Goal: Information Seeking & Learning: Learn about a topic

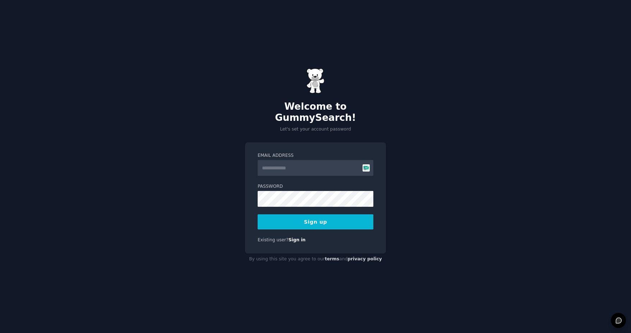
click at [267, 160] on input "Email Address" at bounding box center [316, 168] width 116 height 16
type input "**********"
click at [330, 216] on button "Sign up" at bounding box center [316, 221] width 116 height 15
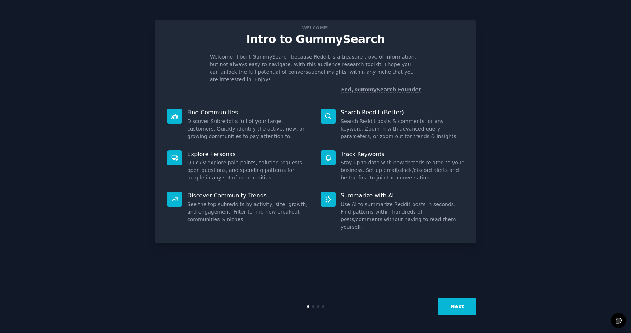
click at [362, 109] on p "Search Reddit (Better)" at bounding box center [402, 113] width 123 height 8
drag, startPoint x: 298, startPoint y: 107, endPoint x: 268, endPoint y: 112, distance: 30.5
click at [298, 109] on p "Find Communities" at bounding box center [248, 113] width 123 height 8
click at [216, 118] on dd "Discover Subreddits full of your target customers. Quickly identify the active,…" at bounding box center [248, 129] width 123 height 23
drag, startPoint x: 215, startPoint y: 113, endPoint x: 253, endPoint y: 214, distance: 107.7
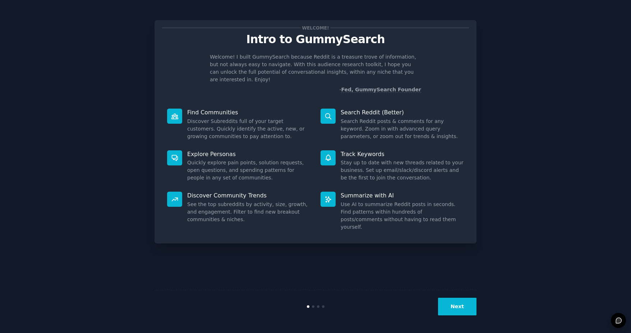
click at [253, 214] on dd "See the top subreddits by activity, size, growth, and engagement. Filter to fin…" at bounding box center [248, 212] width 123 height 23
click at [459, 310] on button "Next" at bounding box center [457, 307] width 38 height 18
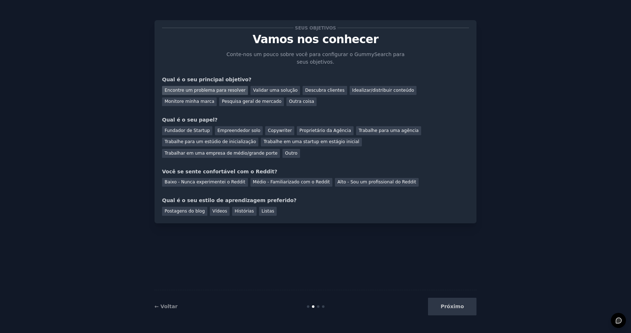
click at [220, 88] on div "Encontre um problema para resolver" at bounding box center [205, 90] width 86 height 9
click at [283, 91] on div "Validar uma solução" at bounding box center [276, 90] width 50 height 9
click at [325, 91] on div "Descubra clientes" at bounding box center [325, 90] width 45 height 9
click at [350, 90] on div "Idealizar/distribuir conteúdo" at bounding box center [383, 90] width 67 height 9
click at [219, 103] on div "Pesquisa geral de mercado" at bounding box center [251, 101] width 65 height 9
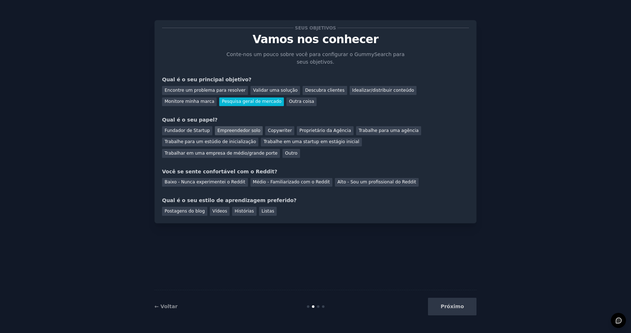
click at [239, 133] on div "Empreendedor solo" at bounding box center [239, 130] width 48 height 9
click at [229, 178] on div "Baixo - Nunca experimentei o Reddit" at bounding box center [205, 182] width 86 height 9
click at [221, 207] on div "Vídeos" at bounding box center [220, 211] width 20 height 9
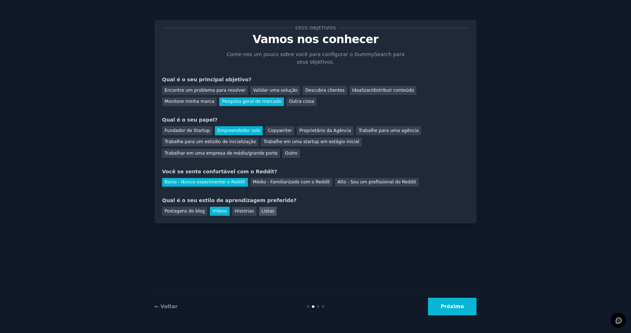
click at [259, 207] on div "Listas" at bounding box center [268, 211] width 18 height 9
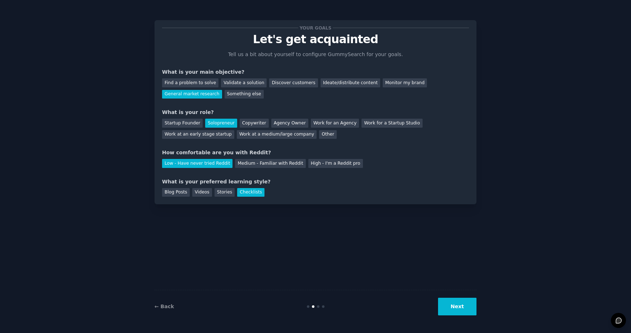
click at [316, 197] on div "Your goals Let's get acquainted Tell us a bit about yourself to configure Gummy…" at bounding box center [316, 112] width 322 height 184
click at [458, 301] on button "Next" at bounding box center [457, 307] width 38 height 18
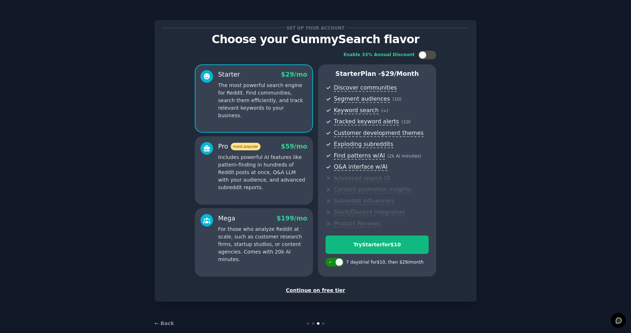
click at [339, 264] on div at bounding box center [339, 262] width 8 height 8
checkbox input "false"
click at [324, 288] on div "Continue on free tier" at bounding box center [315, 291] width 307 height 8
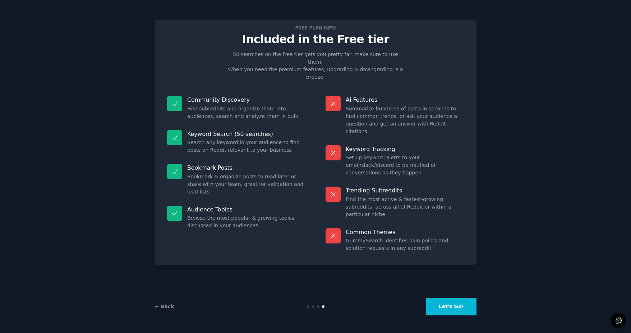
click at [464, 305] on button "Let's Go!" at bounding box center [451, 307] width 50 height 18
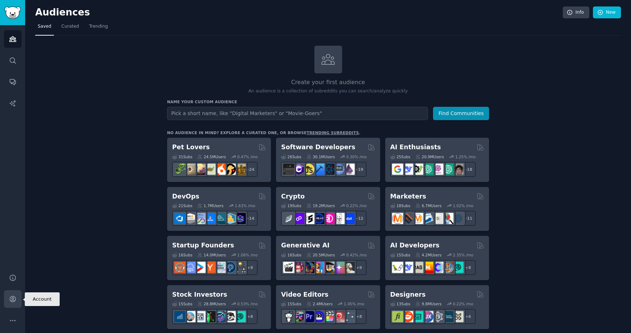
click at [15, 295] on icon "Sidebar" at bounding box center [13, 299] width 8 height 8
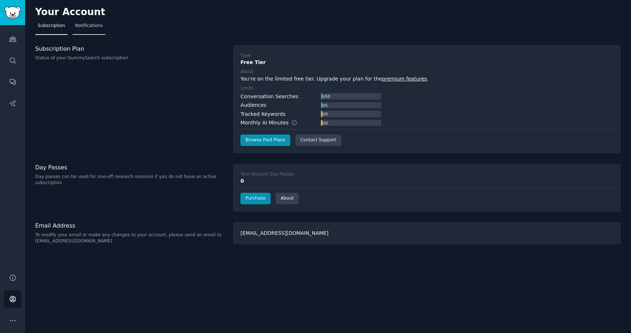
click at [87, 26] on span "Notifications" at bounding box center [89, 26] width 28 height 6
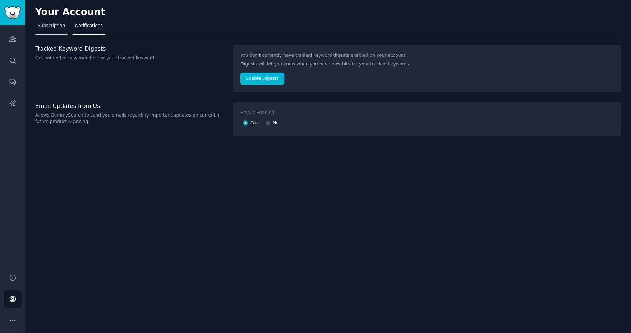
click at [55, 32] on link "Subscription" at bounding box center [51, 27] width 32 height 15
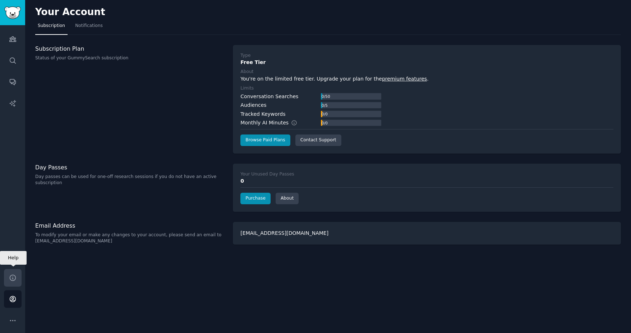
click at [10, 278] on icon "Sidebar" at bounding box center [13, 278] width 6 height 6
click at [18, 321] on button "More" at bounding box center [13, 321] width 18 height 18
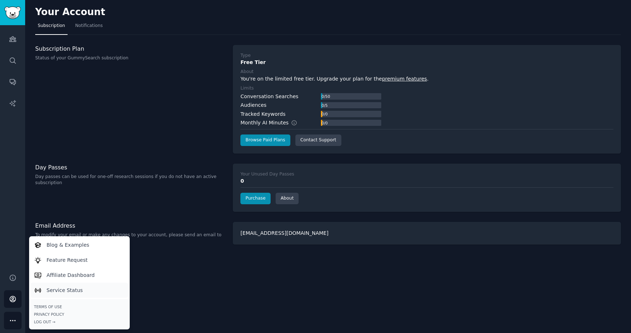
click at [92, 290] on link "Service Status" at bounding box center [79, 290] width 98 height 15
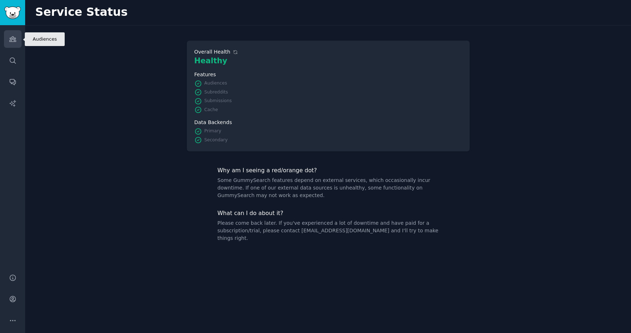
click at [15, 41] on icon "Sidebar" at bounding box center [13, 39] width 8 height 8
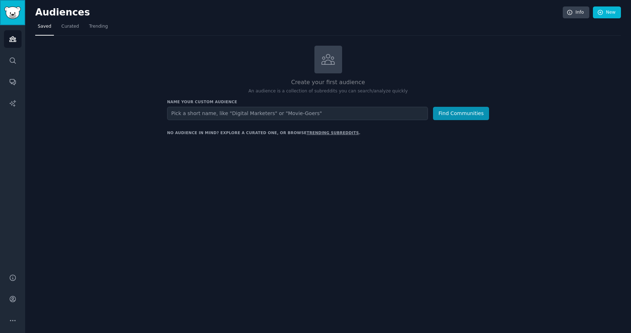
click at [17, 9] on img "Sidebar" at bounding box center [12, 12] width 17 height 13
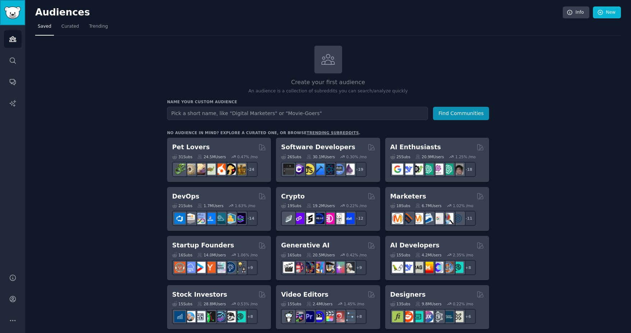
click at [16, 12] on img "Sidebar" at bounding box center [12, 12] width 17 height 13
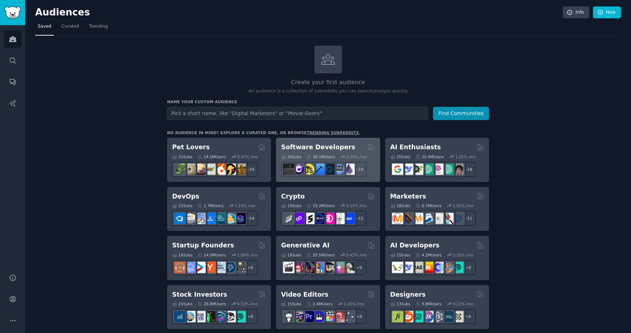
click at [344, 149] on div "Software Developers" at bounding box center [328, 147] width 94 height 9
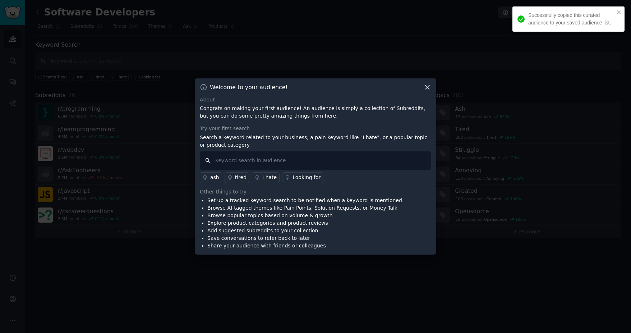
click at [274, 163] on input "text" at bounding box center [316, 160] width 232 height 18
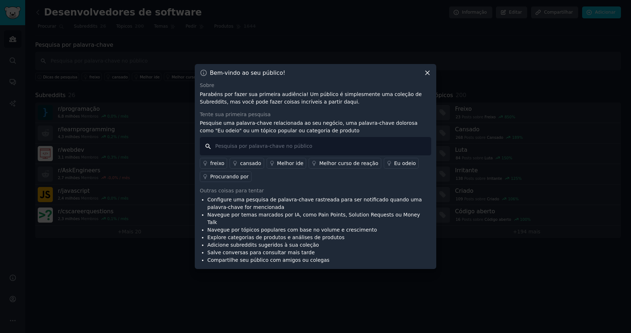
click at [347, 153] on input "text" at bounding box center [316, 146] width 232 height 18
click at [425, 74] on icon at bounding box center [428, 73] width 8 height 8
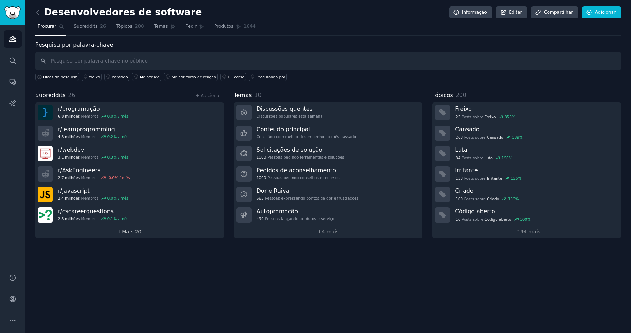
click at [172, 230] on link "+ Mais 20" at bounding box center [129, 231] width 189 height 13
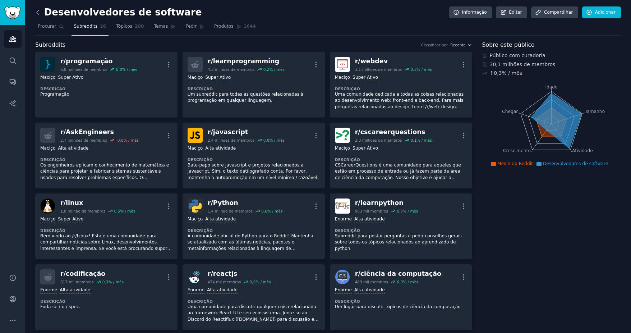
click at [38, 11] on icon at bounding box center [38, 13] width 8 height 8
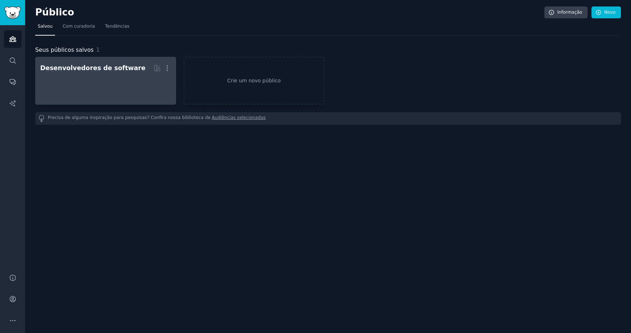
click at [90, 73] on h2 "Desenvolvedores de software Mais" at bounding box center [105, 68] width 131 height 13
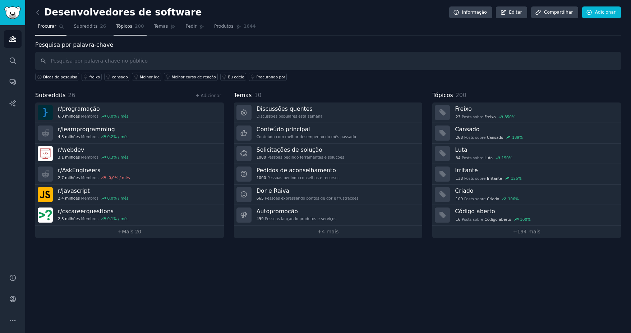
click at [135, 27] on span "200" at bounding box center [139, 26] width 9 height 6
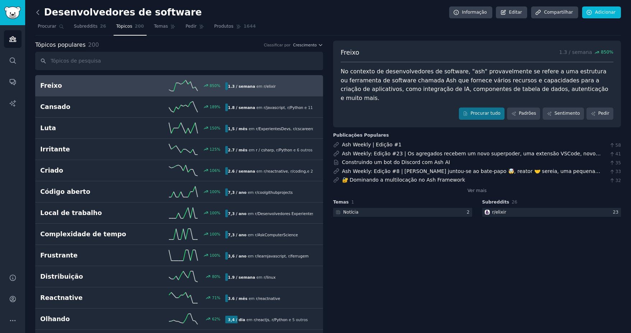
click at [40, 14] on icon at bounding box center [38, 13] width 8 height 8
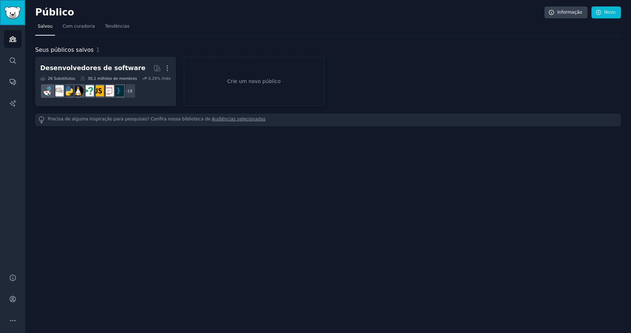
click at [2, 9] on link "Barra lateral" at bounding box center [12, 12] width 25 height 25
click at [6, 11] on img "Barra lateral" at bounding box center [12, 12] width 17 height 13
click at [81, 24] on span "Com curadoria" at bounding box center [79, 26] width 32 height 6
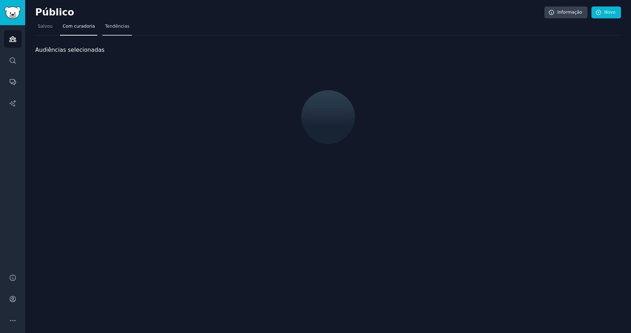
click at [114, 24] on span "Tendências" at bounding box center [117, 26] width 24 height 6
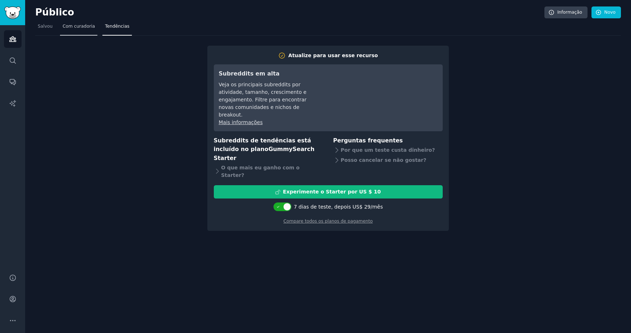
click at [91, 28] on link "Com curadoria" at bounding box center [78, 28] width 37 height 15
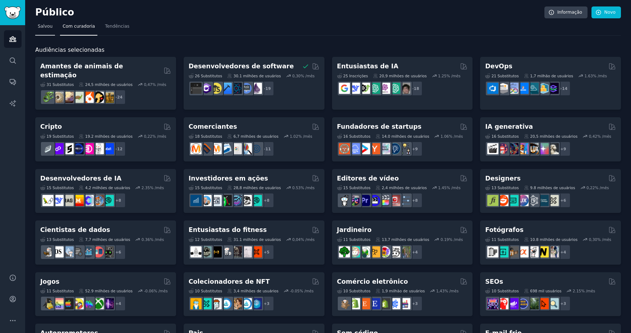
click at [44, 30] on link "Salvou" at bounding box center [45, 28] width 20 height 15
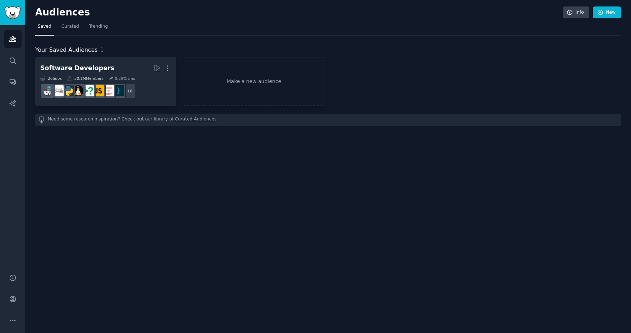
click at [93, 128] on div "Audiences Info New Saved Curated Trending Your Saved Audiences 1 Software Devel…" at bounding box center [328, 69] width 586 height 119
click at [94, 164] on div "Audiences Info New Saved Curated Trending Your Saved Audiences 1 Software Devel…" at bounding box center [328, 166] width 606 height 333
click at [285, 93] on link "Make a new audience" at bounding box center [254, 81] width 141 height 49
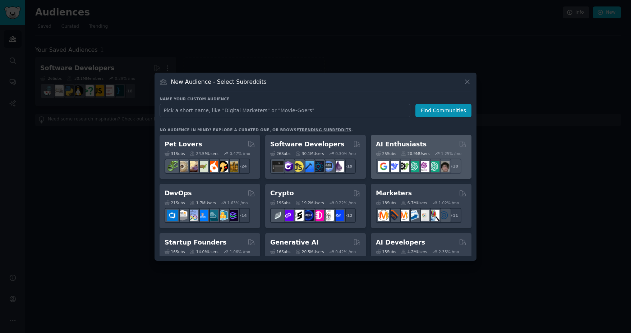
click at [443, 145] on div "AI Enthusiasts" at bounding box center [421, 144] width 91 height 9
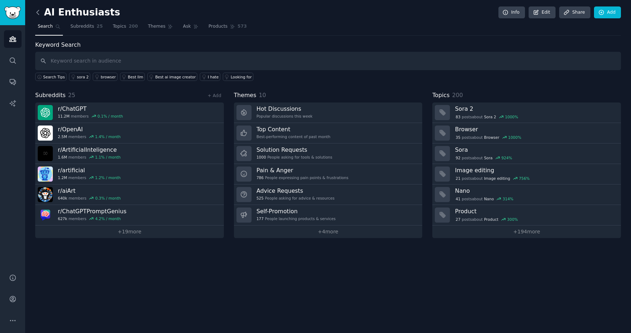
click at [40, 14] on icon at bounding box center [38, 13] width 8 height 8
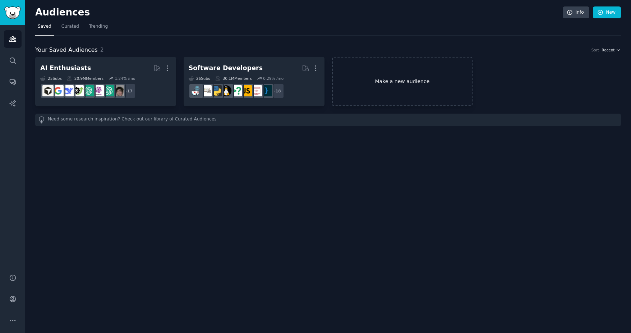
click at [413, 83] on link "Make a new audience" at bounding box center [402, 81] width 141 height 49
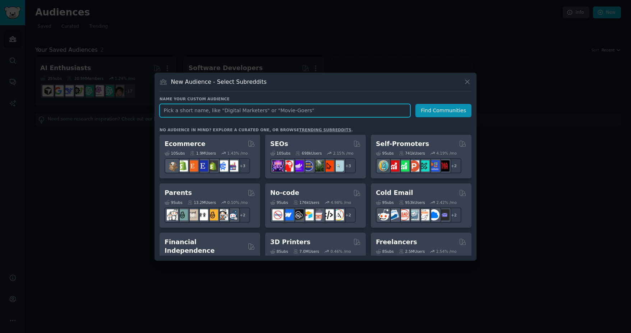
scroll to position [288, 0]
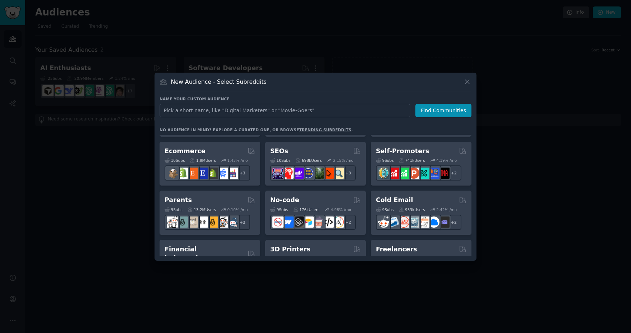
drag, startPoint x: 502, startPoint y: 174, endPoint x: 324, endPoint y: 85, distance: 198.9
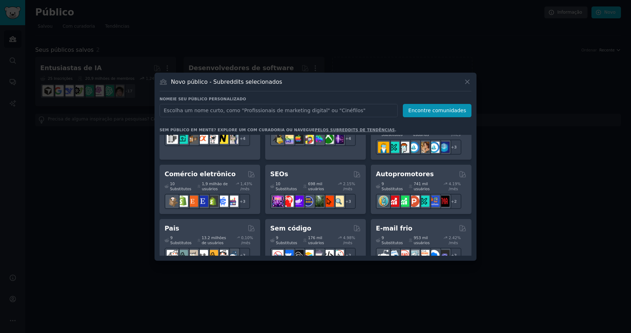
scroll to position [321, 0]
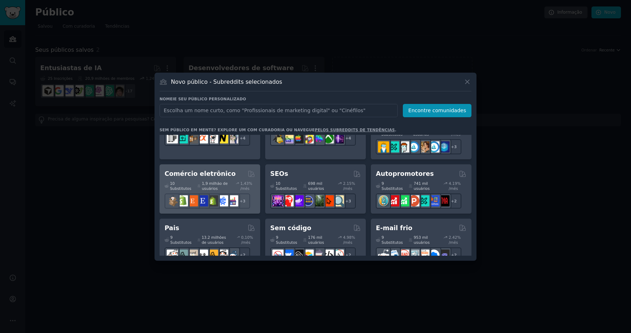
click at [217, 164] on div "Comércio eletrônico Com curadoria de GummySearch 10 Substitutos 1,9 milhão de u…" at bounding box center [210, 188] width 101 height 49
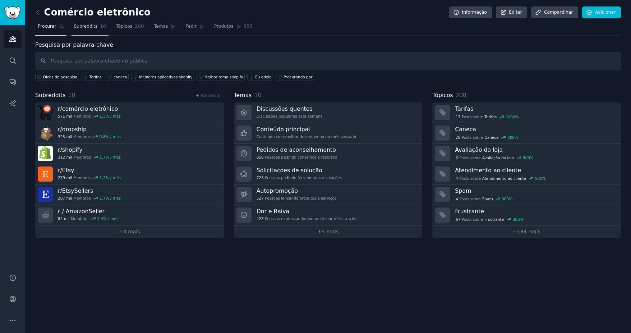
click at [89, 29] on span "Subreddits" at bounding box center [86, 26] width 24 height 6
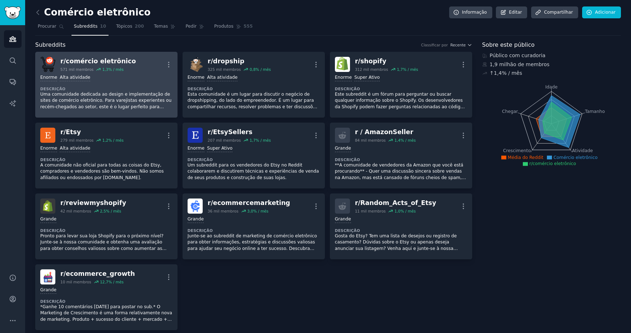
click at [137, 62] on div "r/comércio eletrônico 571 mil membros 1,3% / mês Mais" at bounding box center [106, 64] width 132 height 15
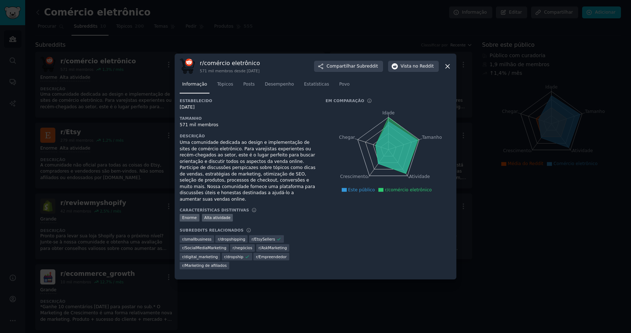
click at [445, 67] on icon at bounding box center [448, 67] width 8 height 8
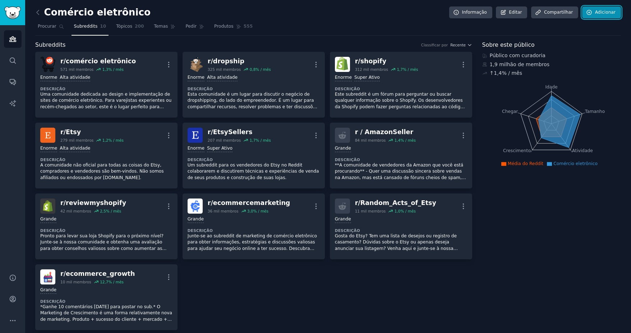
click at [596, 13] on font "Adicionar" at bounding box center [605, 12] width 20 height 6
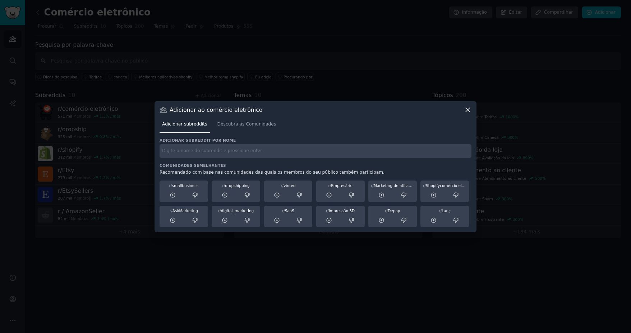
click at [468, 108] on icon at bounding box center [468, 110] width 8 height 8
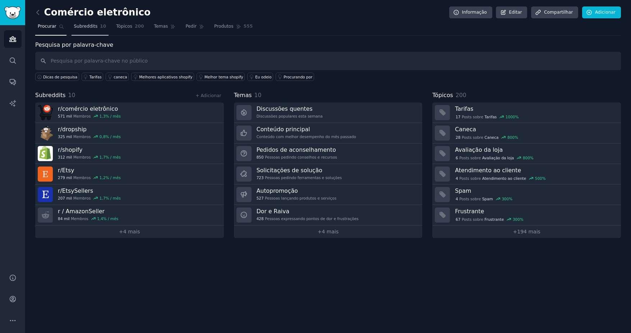
click at [82, 27] on span "Subreddits" at bounding box center [86, 26] width 24 height 6
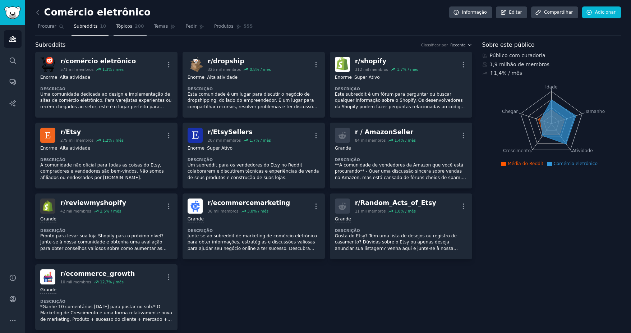
click at [128, 28] on link "Tópicos 200" at bounding box center [130, 28] width 33 height 15
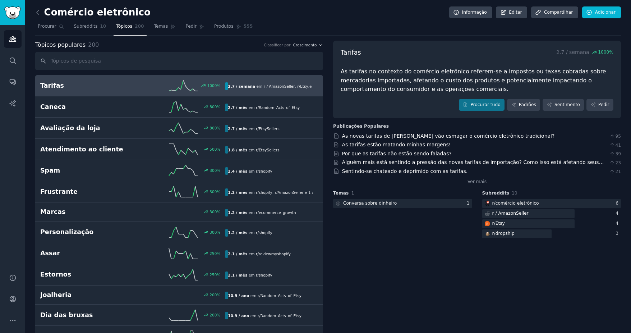
click at [120, 85] on h2 "Tarifas" at bounding box center [86, 85] width 93 height 9
click at [526, 106] on font "Padrões" at bounding box center [527, 105] width 17 height 6
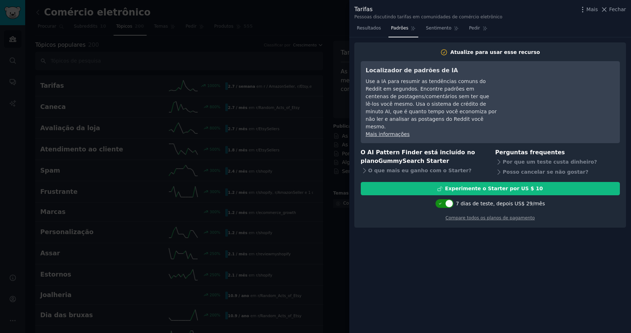
click at [450, 200] on div at bounding box center [445, 203] width 18 height 9
checkbox input "false"
click at [482, 199] on div at bounding box center [482, 203] width 18 height 9
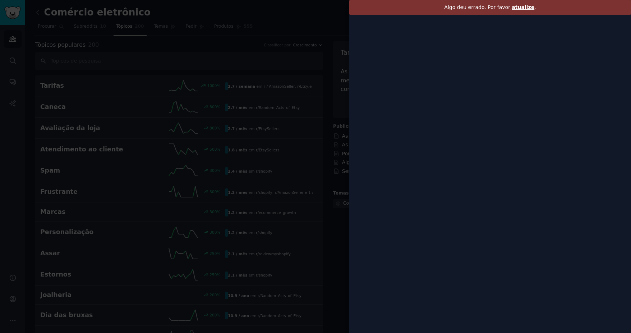
click at [521, 10] on span "atualize" at bounding box center [523, 7] width 23 height 6
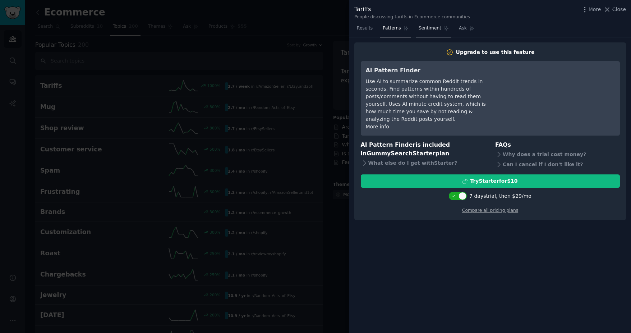
click at [425, 30] on span "Sentiment" at bounding box center [430, 28] width 23 height 6
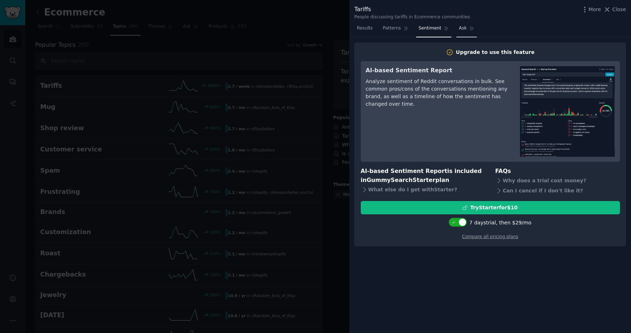
click at [459, 28] on span "Ask" at bounding box center [463, 28] width 8 height 6
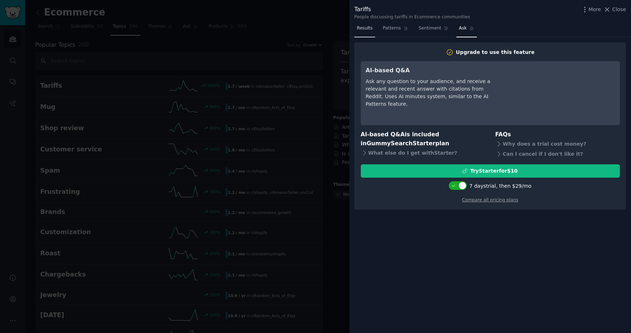
click at [359, 29] on span "Results" at bounding box center [365, 28] width 16 height 6
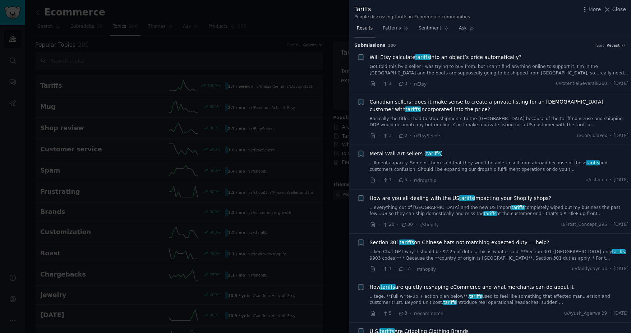
click at [452, 59] on span "Will Etsy calculate tariffs into an object’s price automatically?" at bounding box center [446, 58] width 152 height 8
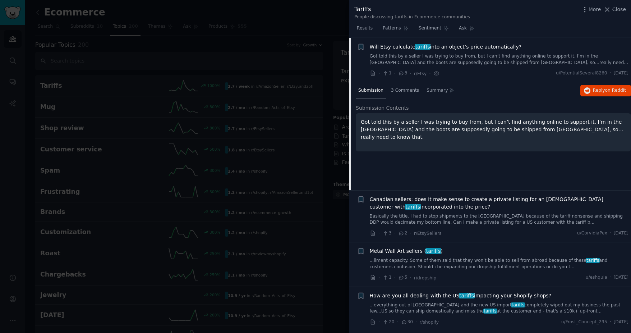
scroll to position [12, 0]
click at [622, 9] on span "Close" at bounding box center [620, 10] width 14 height 8
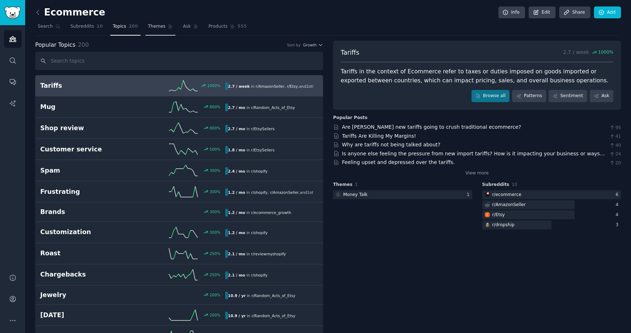
click at [151, 28] on span "Themes" at bounding box center [157, 26] width 18 height 6
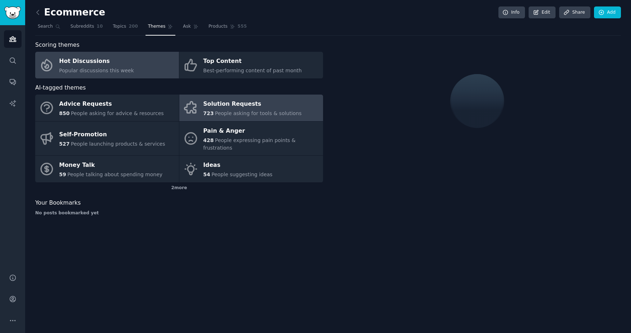
click at [261, 108] on div "Solution Requests" at bounding box center [252, 105] width 99 height 12
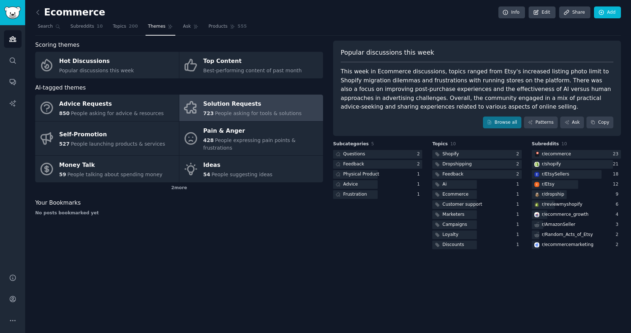
click at [244, 112] on span "People asking for tools & solutions" at bounding box center [258, 113] width 87 height 6
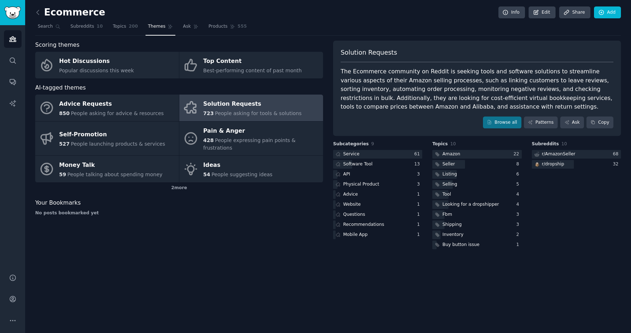
click at [251, 109] on div "Solution Requests" at bounding box center [252, 105] width 99 height 12
click at [558, 124] on link "Patterns" at bounding box center [541, 122] width 34 height 12
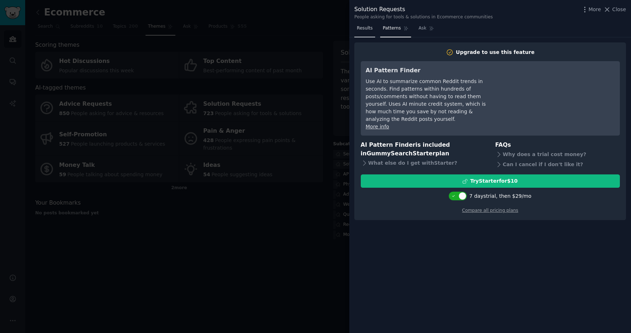
click at [358, 28] on span "Results" at bounding box center [365, 28] width 16 height 6
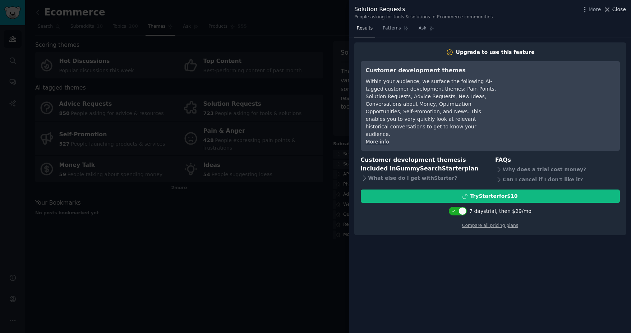
click at [614, 10] on span "Close" at bounding box center [620, 10] width 14 height 8
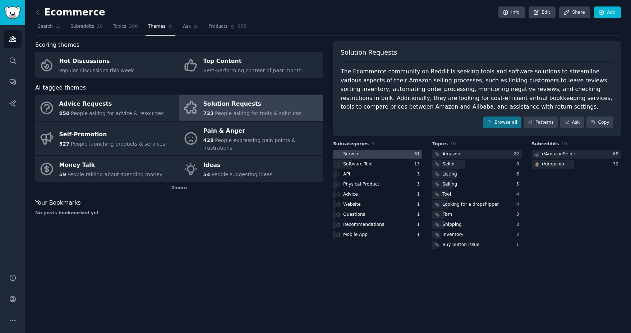
click at [384, 153] on div at bounding box center [377, 154] width 89 height 9
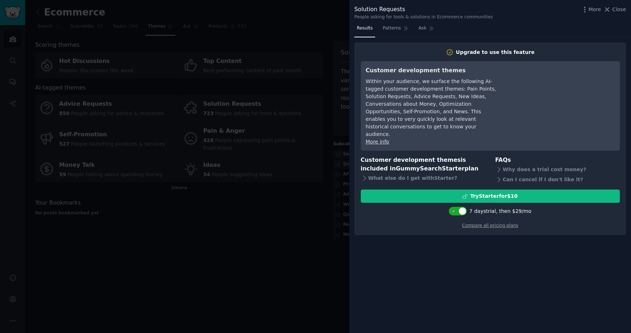
click at [618, 10] on span "Close" at bounding box center [620, 10] width 14 height 8
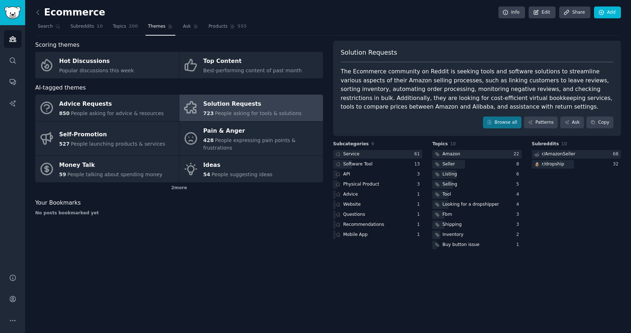
click at [366, 66] on div "Solution Requests The Ecommerce community on Reddit is seeking tools and softwa…" at bounding box center [477, 89] width 288 height 96
click at [371, 84] on div "The Ecommerce community on Reddit is seeking tools and software solutions to st…" at bounding box center [477, 89] width 273 height 44
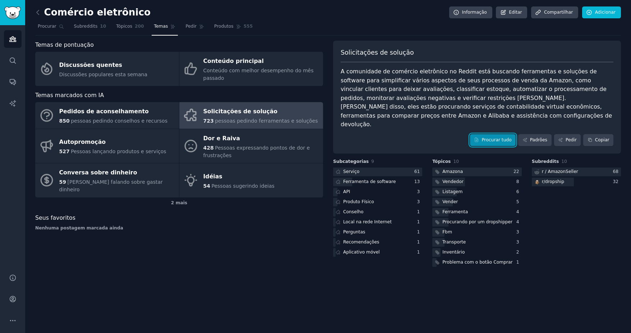
click at [489, 137] on font "Procurar tudo" at bounding box center [497, 140] width 30 height 6
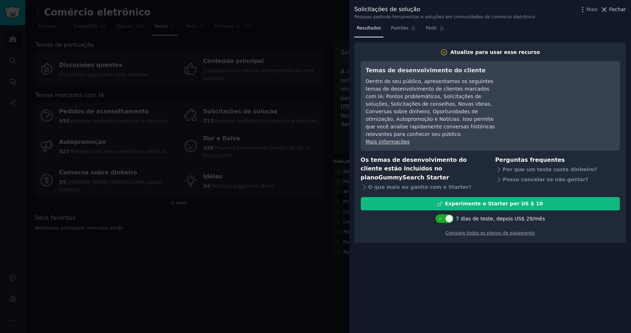
click at [615, 8] on span "Fechar" at bounding box center [617, 10] width 17 height 8
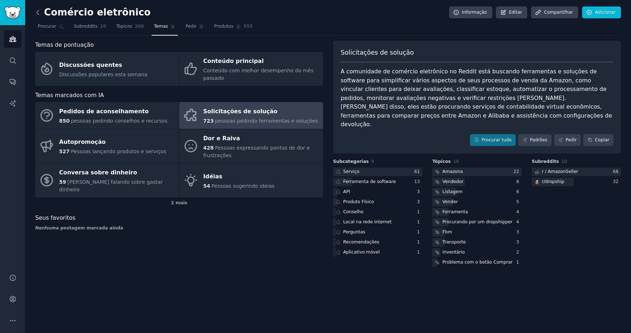
click at [38, 9] on icon at bounding box center [38, 13] width 8 height 8
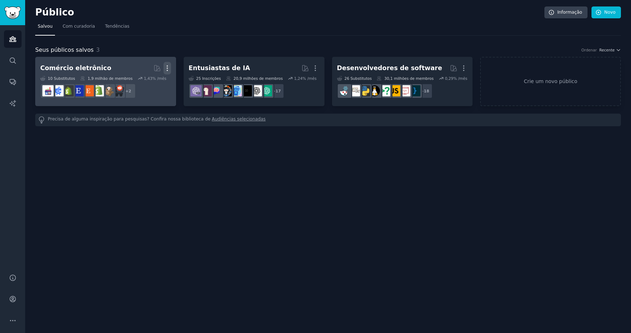
click at [169, 67] on icon "button" at bounding box center [168, 68] width 8 height 8
click at [155, 82] on p "Excluir" at bounding box center [147, 83] width 17 height 8
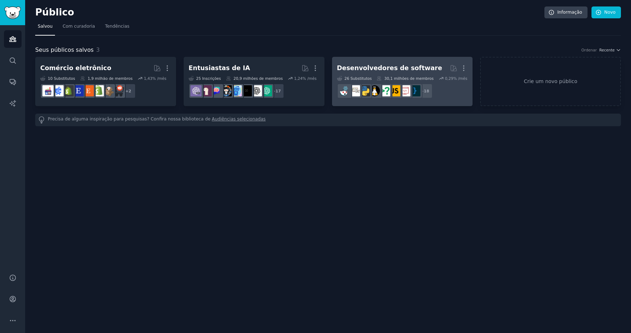
click at [395, 64] on div "Desenvolvedores de software" at bounding box center [389, 68] width 105 height 9
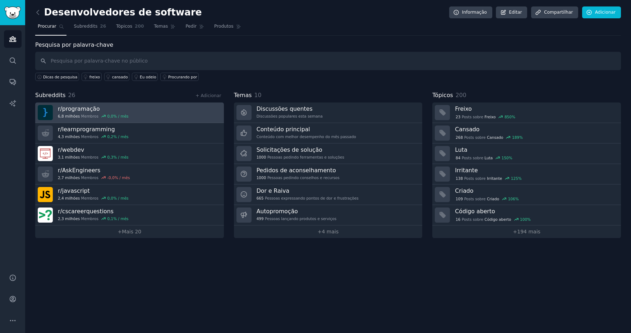
click at [137, 109] on link "r/programação 6,8 milhões Membros 0,0% / mês" at bounding box center [129, 112] width 189 height 20
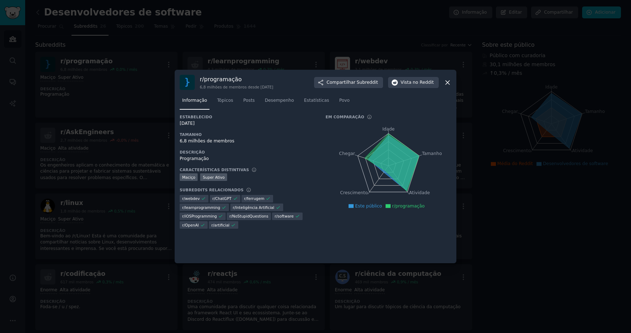
click at [447, 82] on icon at bounding box center [448, 83] width 8 height 8
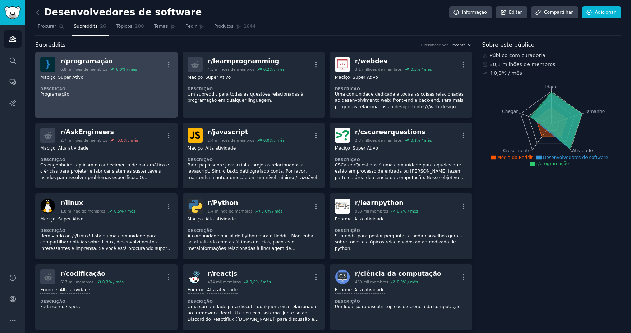
click at [133, 82] on div "Maciço Super Ativo Descrição Programação" at bounding box center [106, 86] width 132 height 28
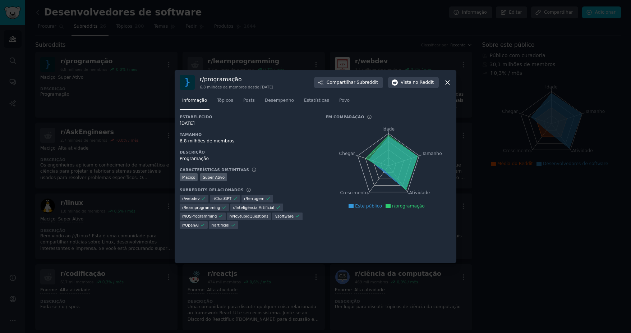
click at [209, 99] on nav "Informação Tópicos Posts Desempenho Estatísticas Povo" at bounding box center [316, 102] width 272 height 15
click at [223, 101] on span "Tópicos" at bounding box center [225, 100] width 16 height 6
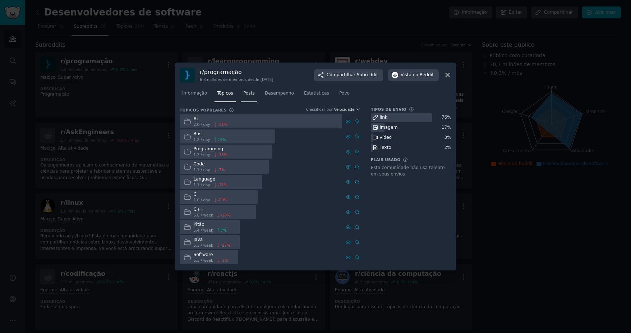
click at [241, 101] on link "Posts" at bounding box center [249, 95] width 17 height 15
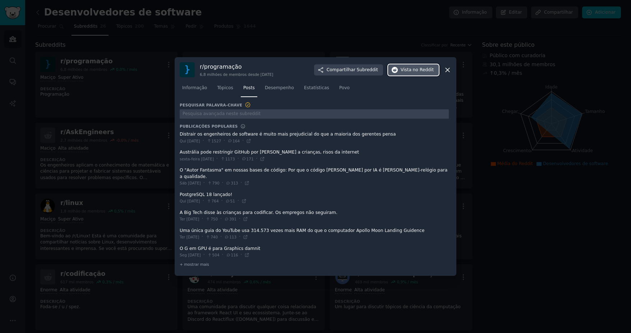
click at [420, 71] on span "no Reddit" at bounding box center [423, 70] width 21 height 6
click at [81, 37] on div at bounding box center [315, 166] width 631 height 333
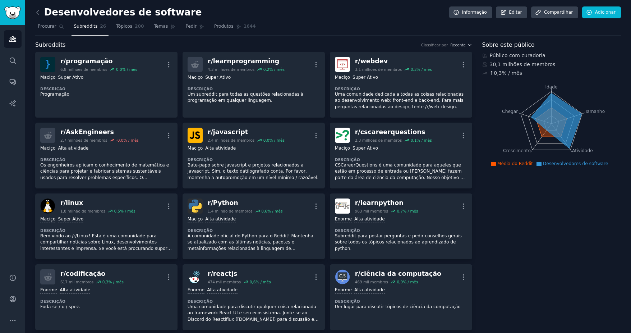
click at [23, 12] on link "Barra lateral" at bounding box center [12, 12] width 25 height 25
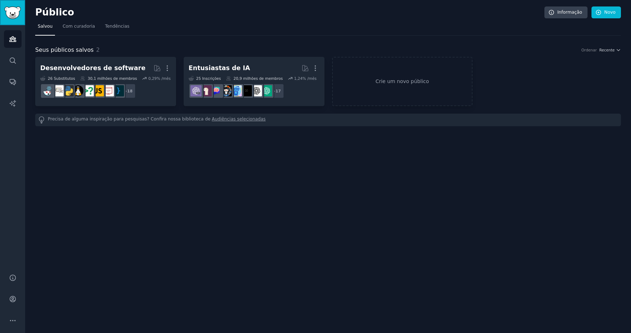
click at [15, 14] on img "Barra lateral" at bounding box center [12, 12] width 17 height 13
click at [224, 145] on div "Público Informação Novo Salvou Com curadoria Tendências Seus públicos salvos 2 …" at bounding box center [328, 166] width 606 height 333
